Goal: Task Accomplishment & Management: Manage account settings

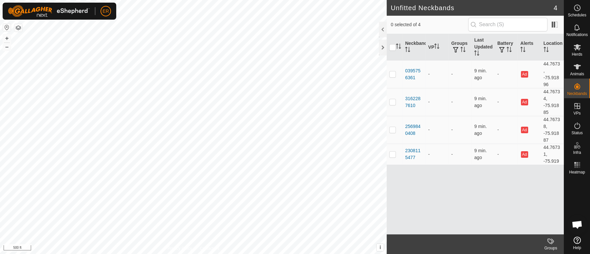
scroll to position [5674, 0]
click at [576, 68] on icon at bounding box center [576, 66] width 7 height 5
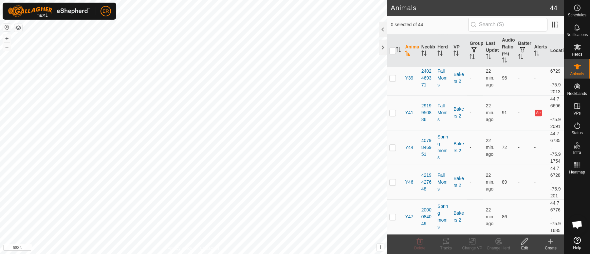
scroll to position [1556, 0]
click at [7, 39] on button "+" at bounding box center [7, 38] width 8 height 8
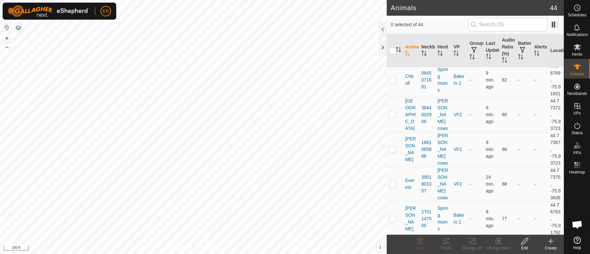
scroll to position [923, 0]
click at [393, 7] on p-checkbox at bounding box center [392, 3] width 7 height 5
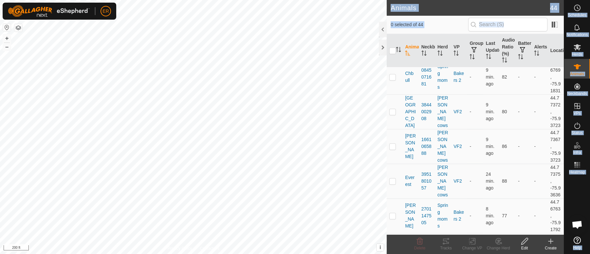
drag, startPoint x: 563, startPoint y: 143, endPoint x: 562, endPoint y: 135, distance: 7.6
click at [562, 135] on div "Schedules Notifications Herds Animals Neckbands VPs Status Infra Heatmap Help A…" at bounding box center [295, 127] width 590 height 254
click at [396, 25] on td at bounding box center [394, 4] width 16 height 42
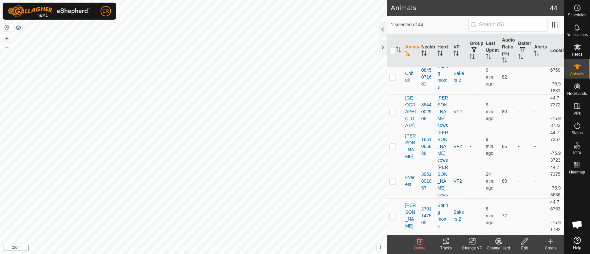
click at [393, 7] on p-checkbox at bounding box center [392, 3] width 7 height 5
checkbox input "false"
checkbox input "true"
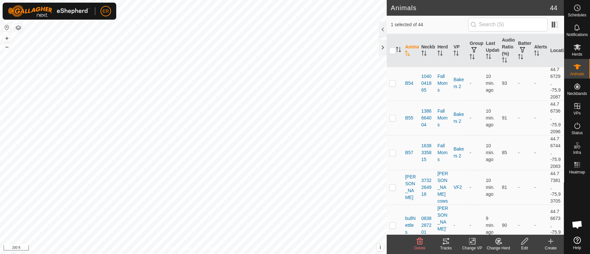
scroll to position [686, 0]
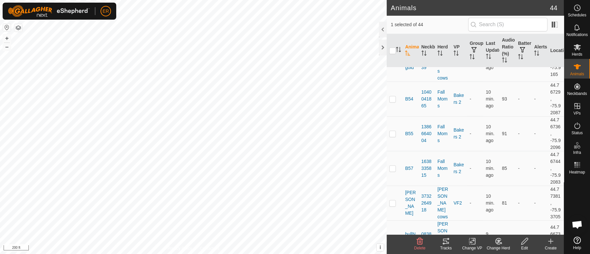
click at [471, 242] on icon at bounding box center [472, 241] width 5 height 4
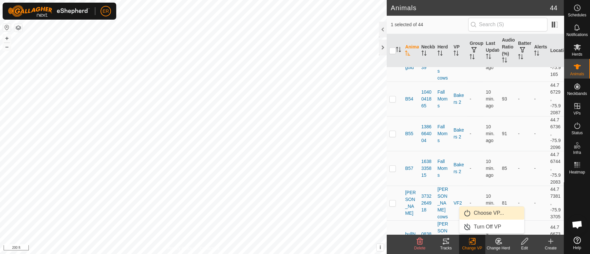
click at [477, 213] on link "Choose VP..." at bounding box center [491, 212] width 65 height 13
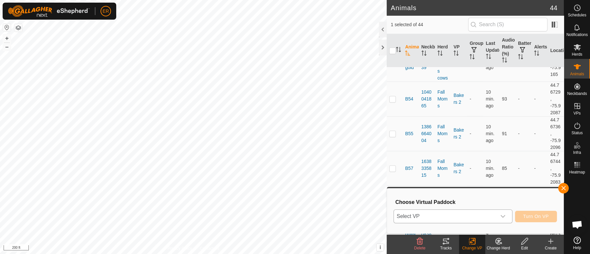
click at [501, 217] on icon "dropdown trigger" at bounding box center [502, 216] width 5 height 5
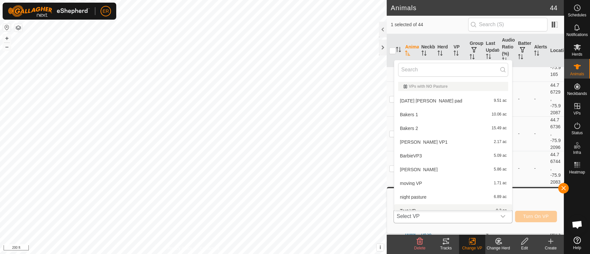
scroll to position [7, 0]
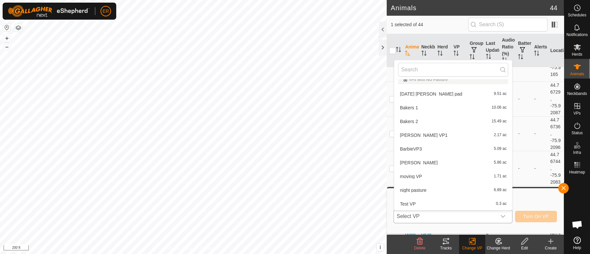
click at [408, 123] on li "Bakers 2 15.49 ac" at bounding box center [453, 121] width 118 height 13
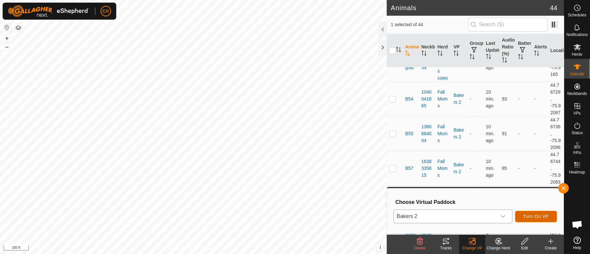
click at [527, 215] on span "Turn On VP" at bounding box center [536, 216] width 26 height 5
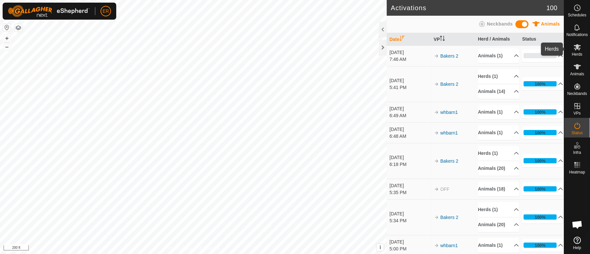
click at [573, 45] on icon at bounding box center [577, 47] width 8 height 8
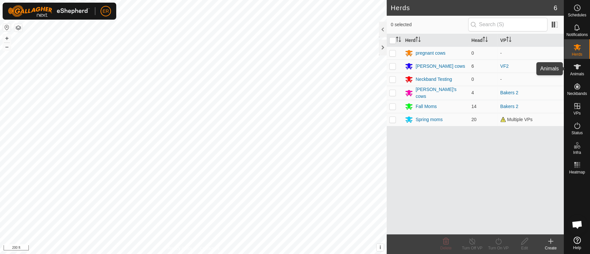
click at [576, 66] on icon at bounding box center [576, 66] width 7 height 5
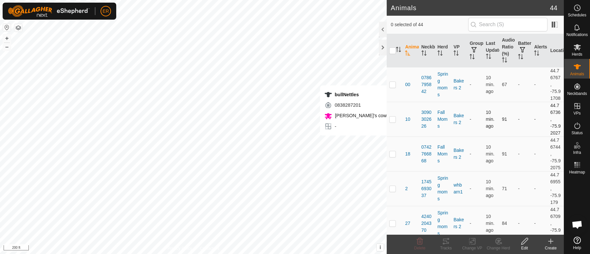
checkbox input "true"
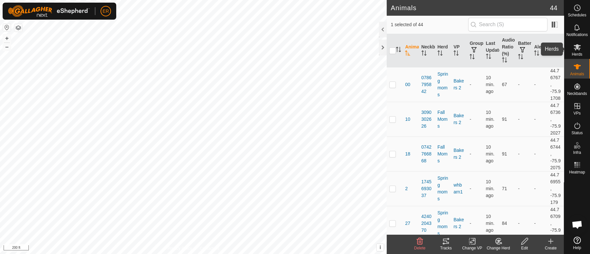
click at [576, 45] on icon at bounding box center [576, 47] width 7 height 6
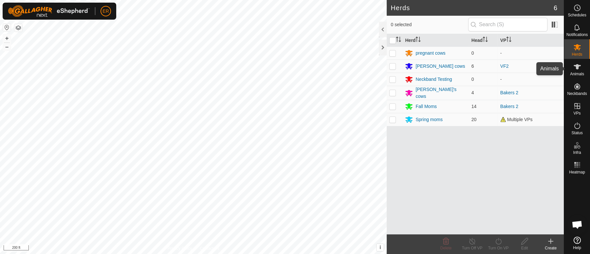
click at [576, 65] on icon at bounding box center [576, 66] width 7 height 5
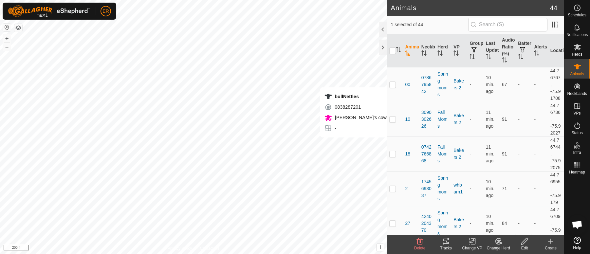
checkbox input "false"
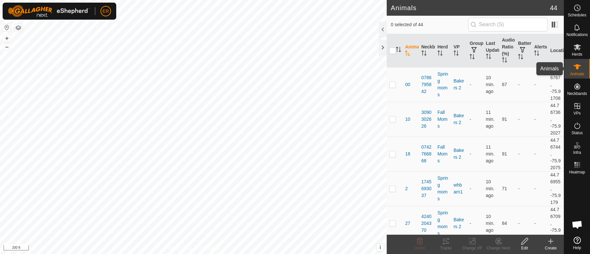
click at [576, 66] on icon at bounding box center [576, 66] width 7 height 5
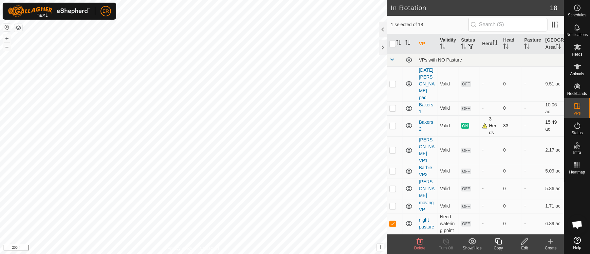
click at [454, 123] on div "In Rotation 18 1 selected of 18 VP Validity Status Herd Head Pasture Grazing Ar…" at bounding box center [282, 127] width 564 height 254
click at [576, 65] on icon at bounding box center [576, 66] width 7 height 5
